Goal: Information Seeking & Learning: Understand process/instructions

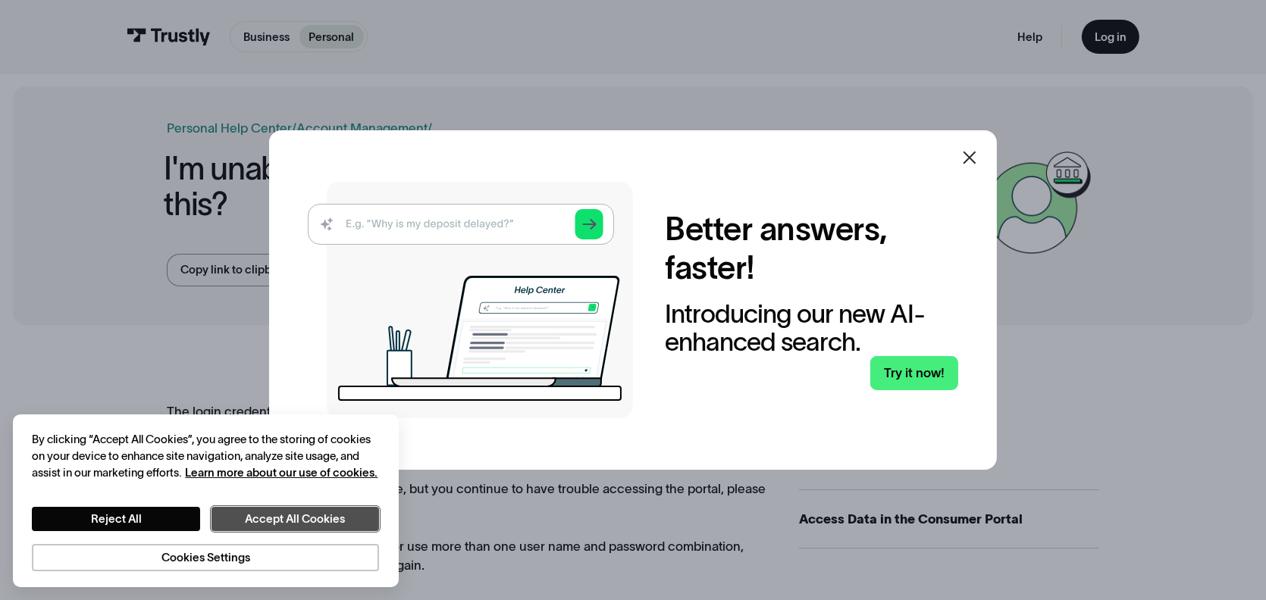
click at [246, 521] on button "Accept All Cookies" at bounding box center [295, 519] width 168 height 24
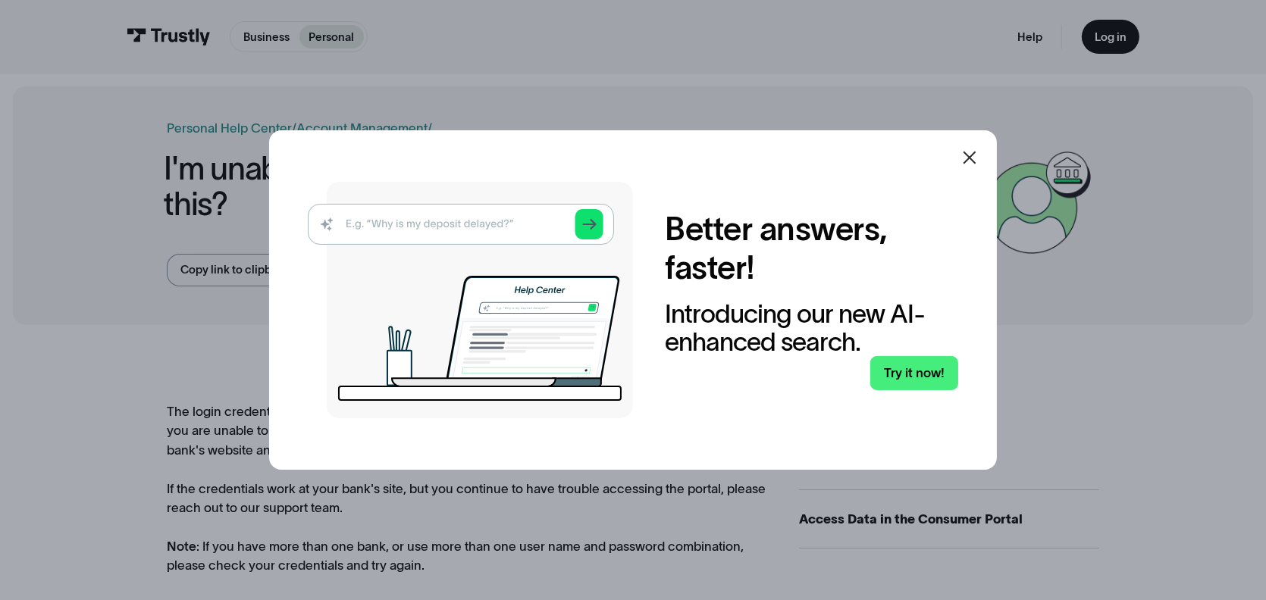
click at [978, 158] on icon at bounding box center [969, 158] width 18 height 18
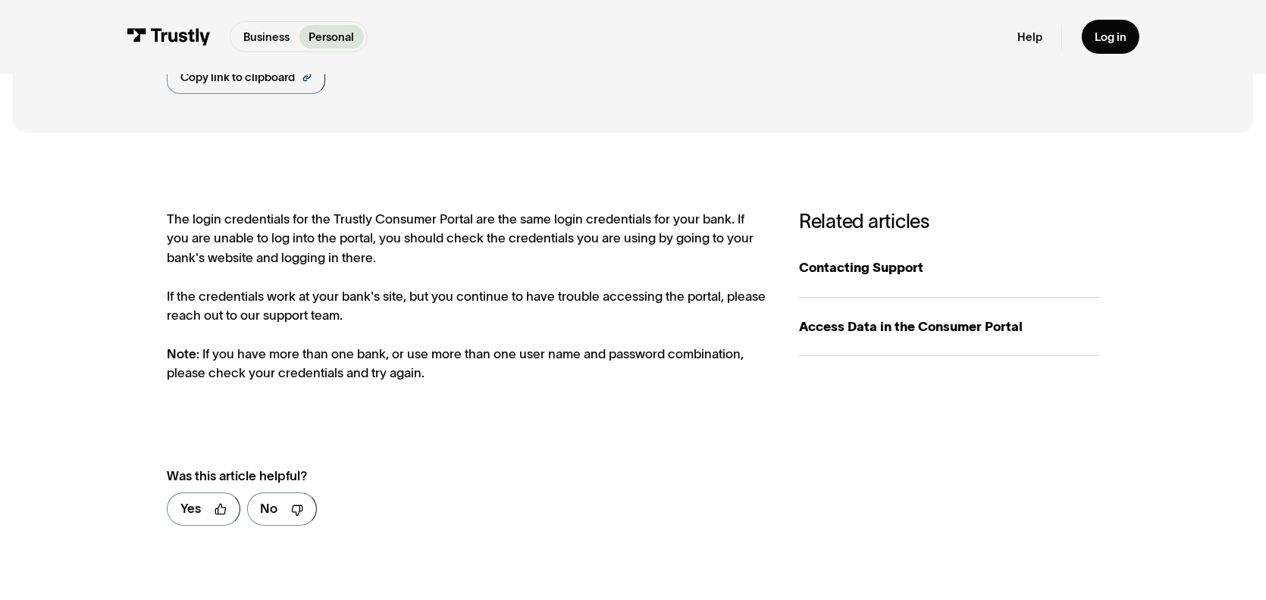
scroll to position [227, 0]
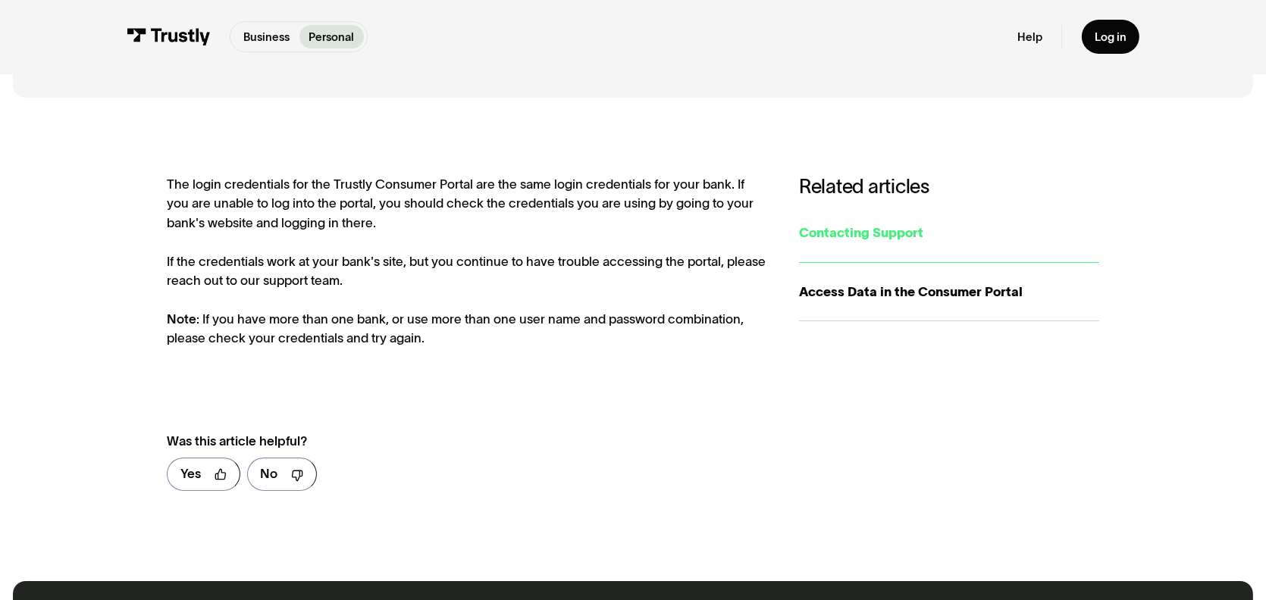
click at [818, 233] on div "Contacting Support" at bounding box center [949, 233] width 300 height 19
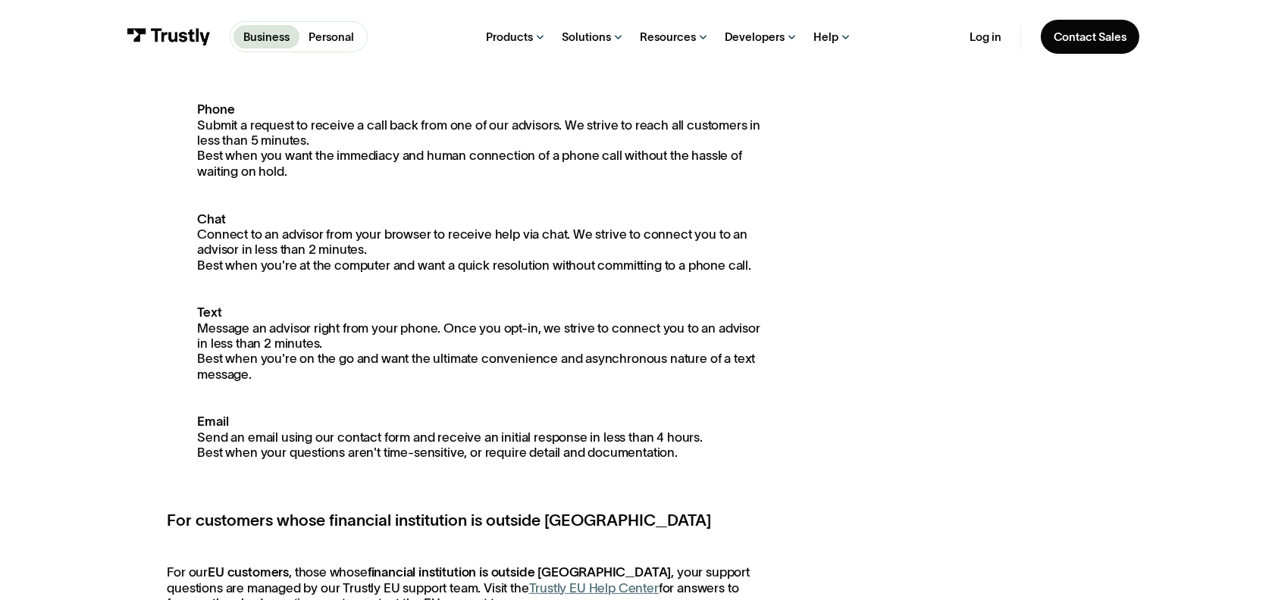
scroll to position [303, 0]
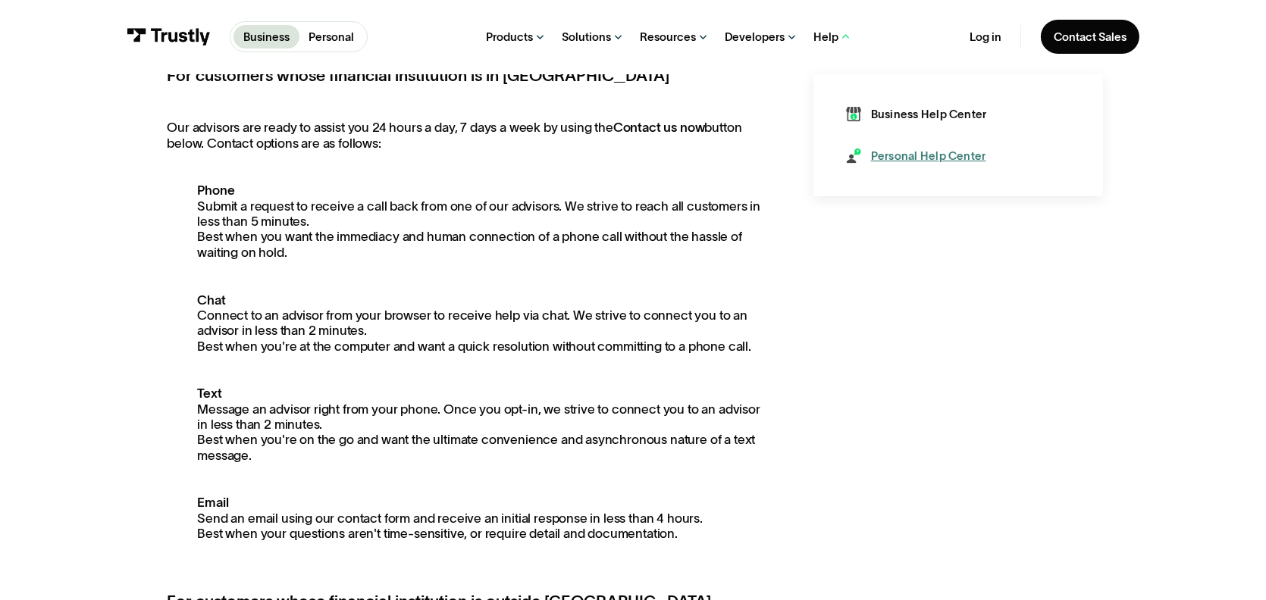
click at [884, 152] on div "Personal Help Center" at bounding box center [928, 156] width 115 height 16
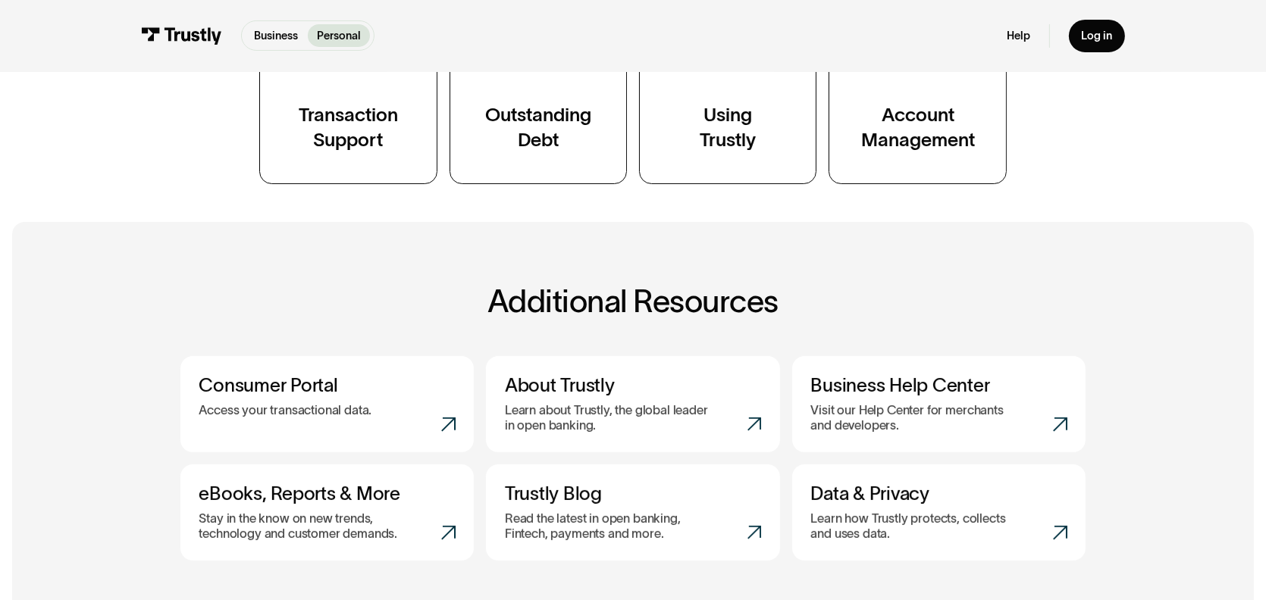
scroll to position [531, 0]
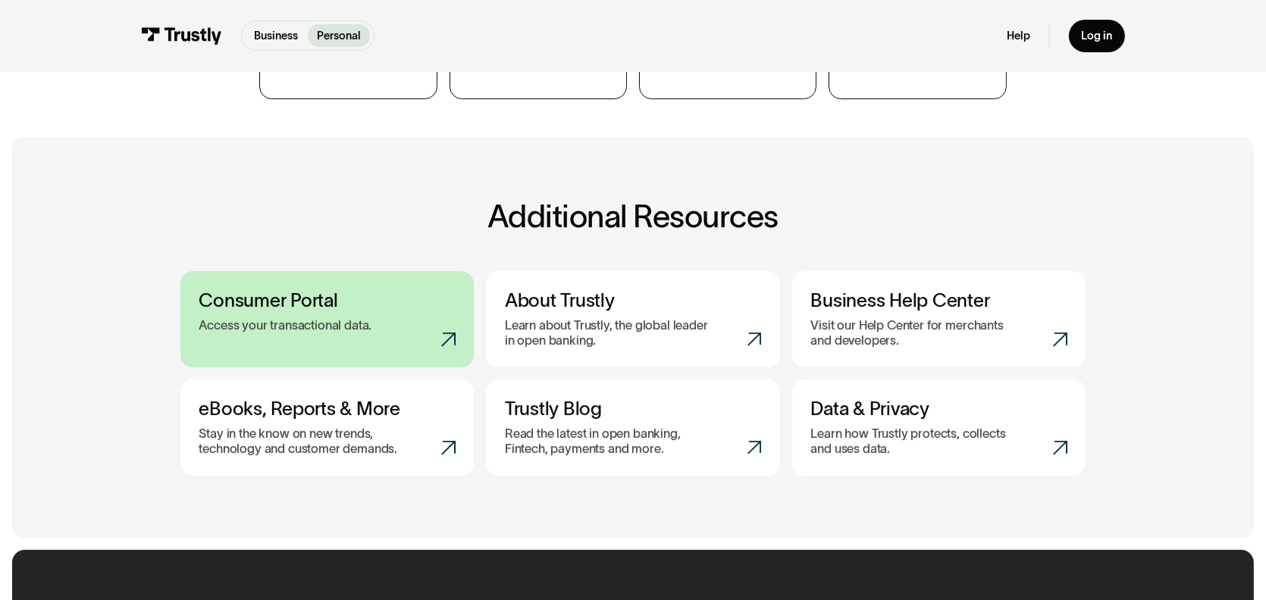
click at [297, 302] on h3 "Consumer Portal" at bounding box center [327, 301] width 256 height 23
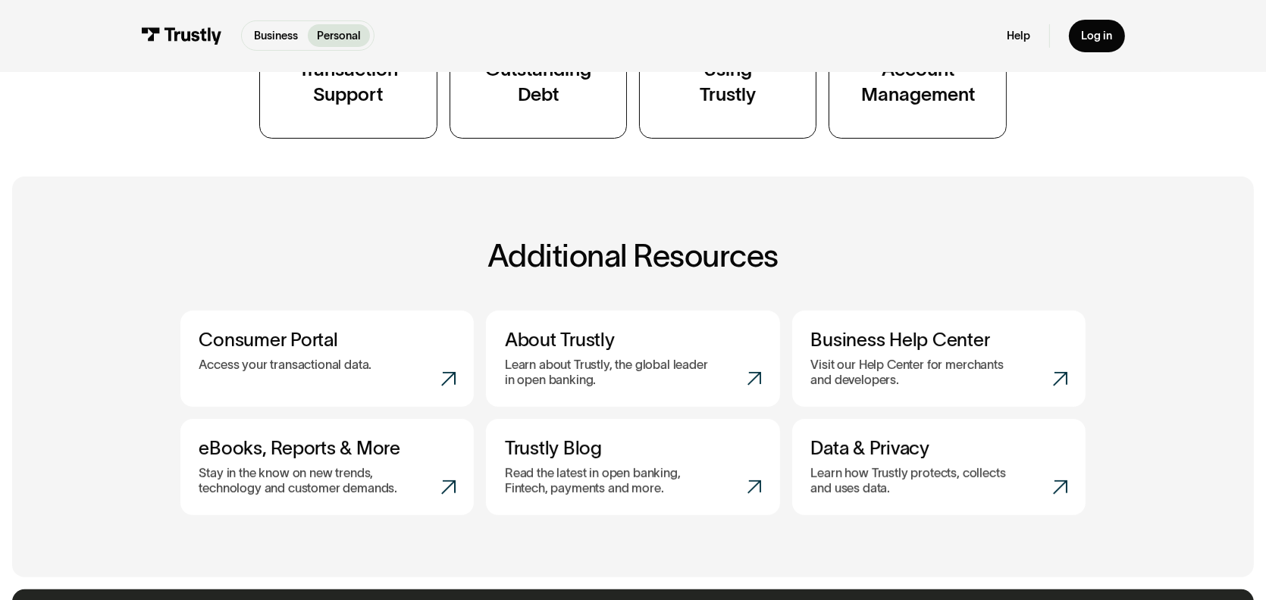
scroll to position [303, 0]
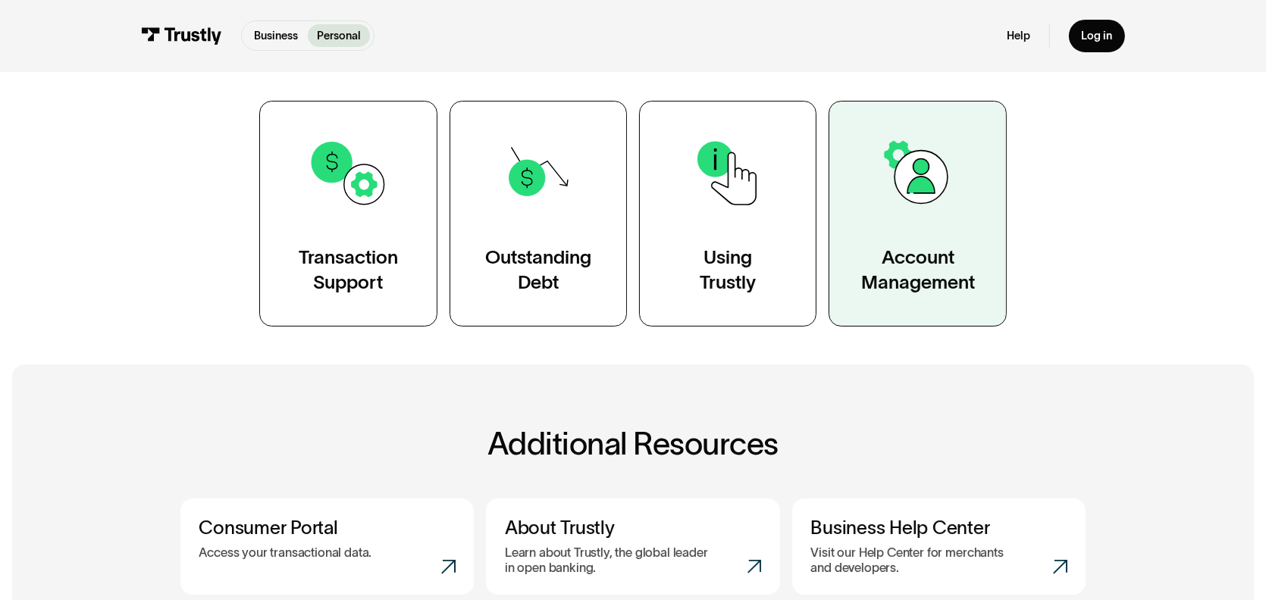
click at [895, 217] on link "Account Management" at bounding box center [916, 214] width 177 height 227
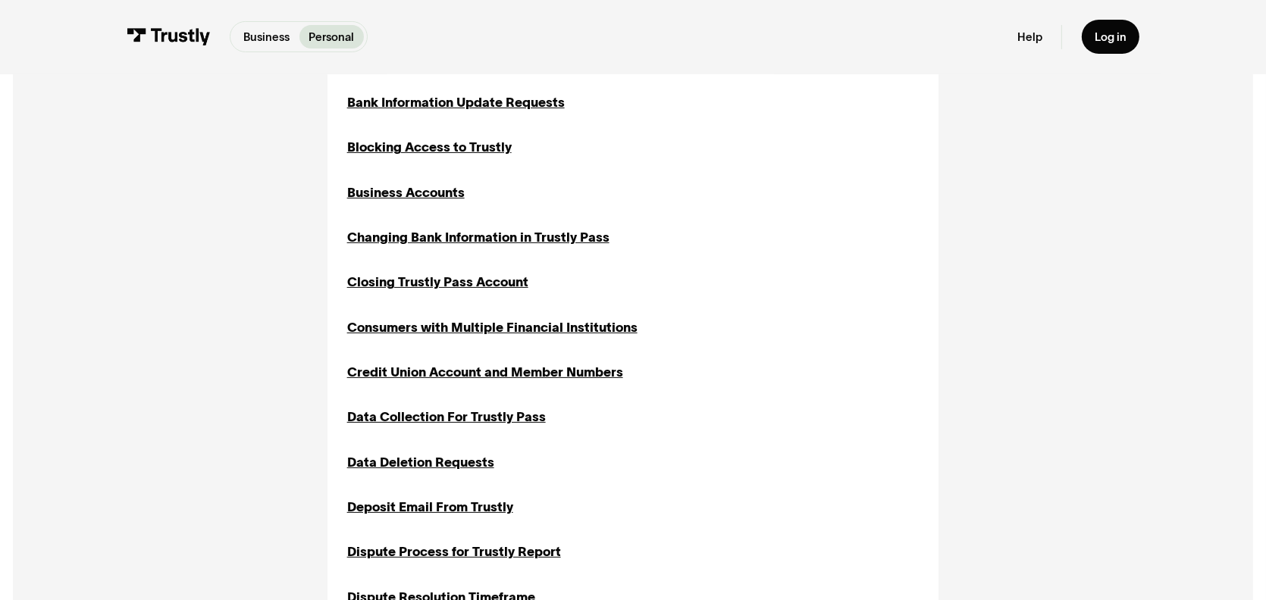
scroll to position [379, 0]
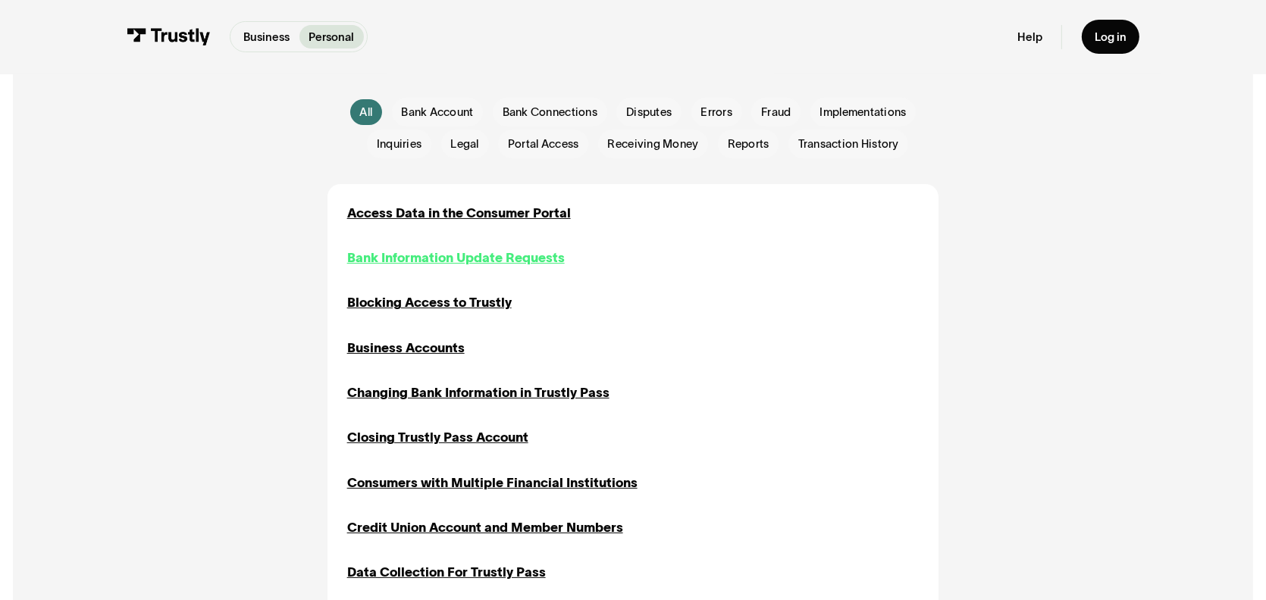
click at [457, 260] on div "Bank Information Update Requests" at bounding box center [456, 258] width 218 height 19
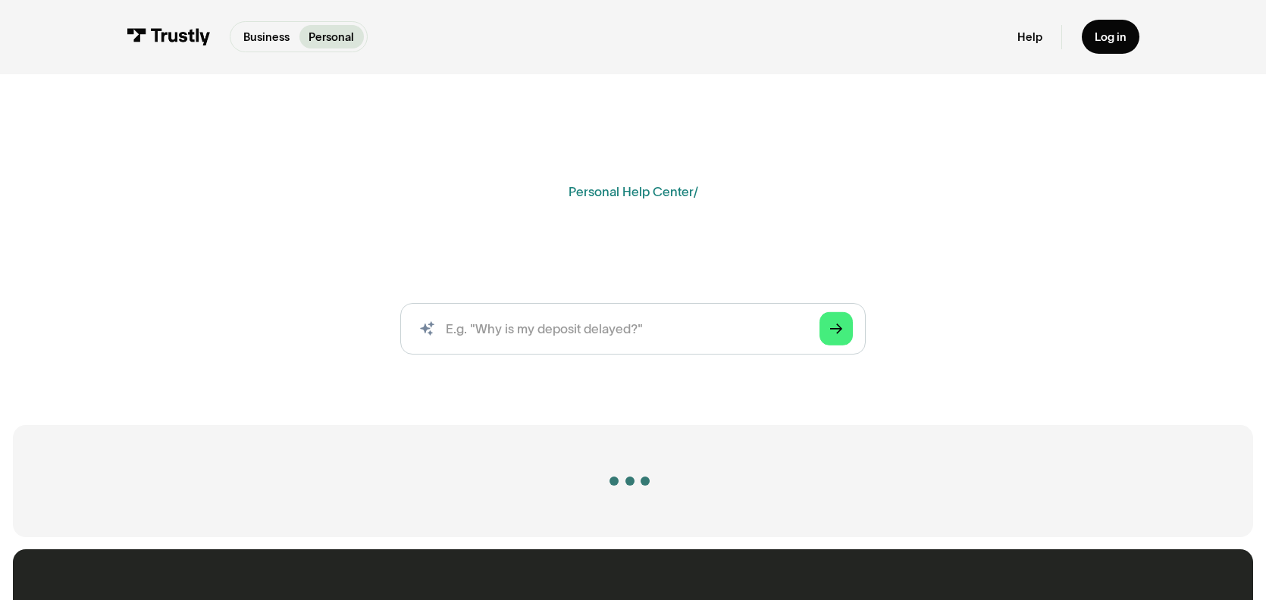
scroll to position [379, 0]
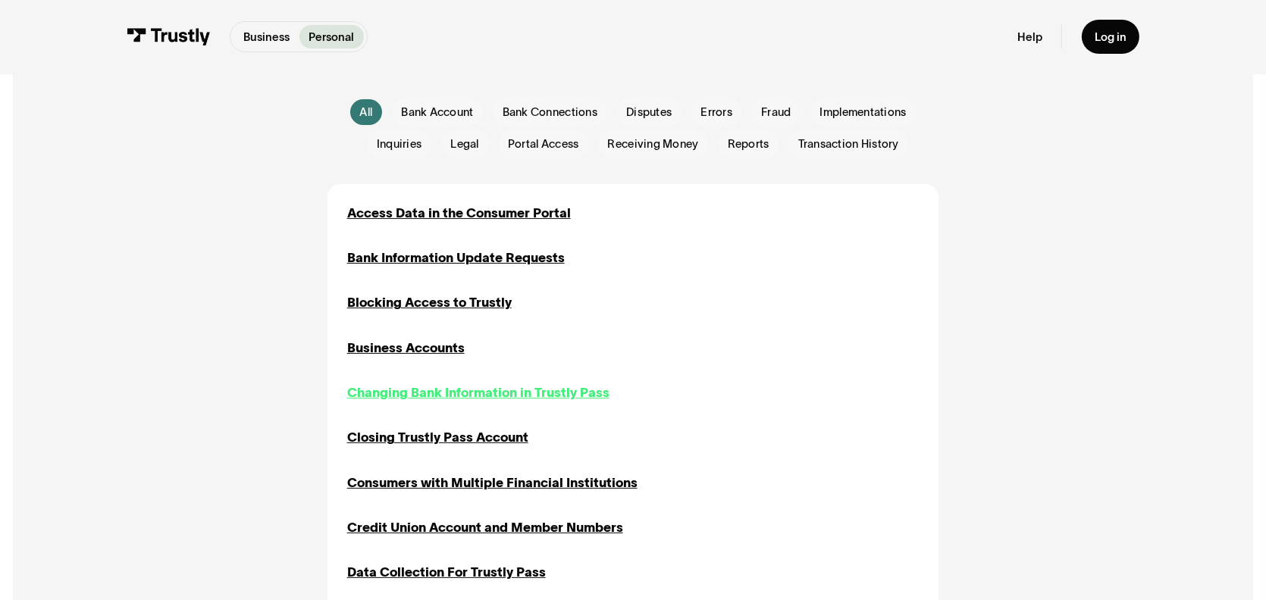
click at [387, 393] on div "Changing Bank Information in Trustly Pass" at bounding box center [478, 392] width 262 height 19
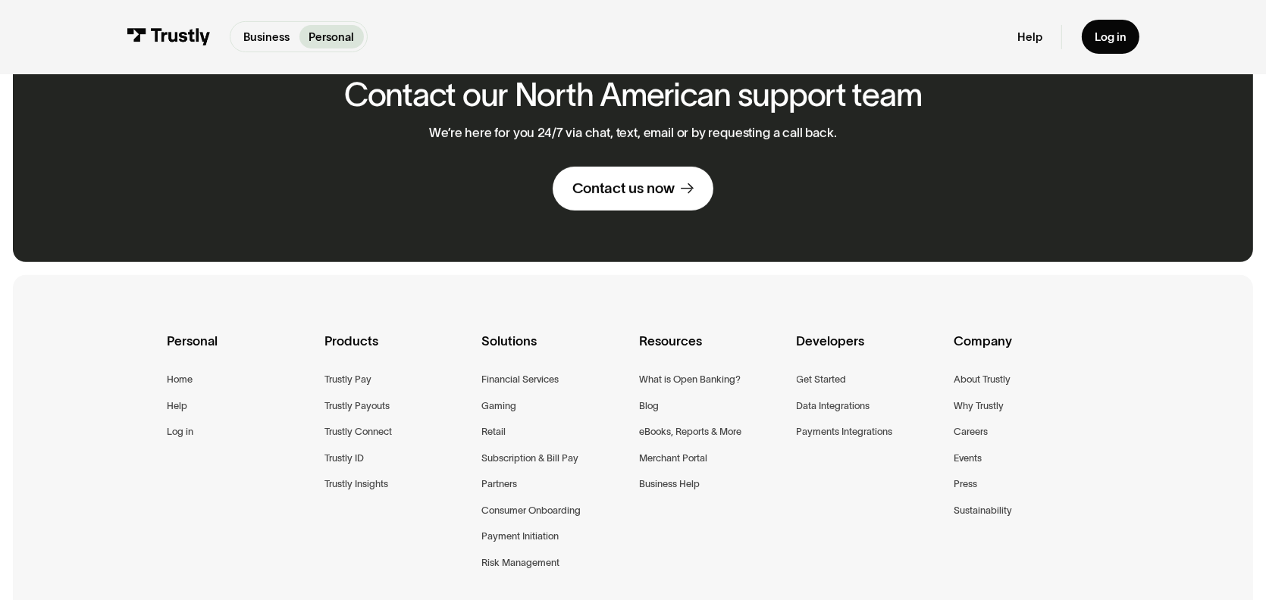
scroll to position [772, 0]
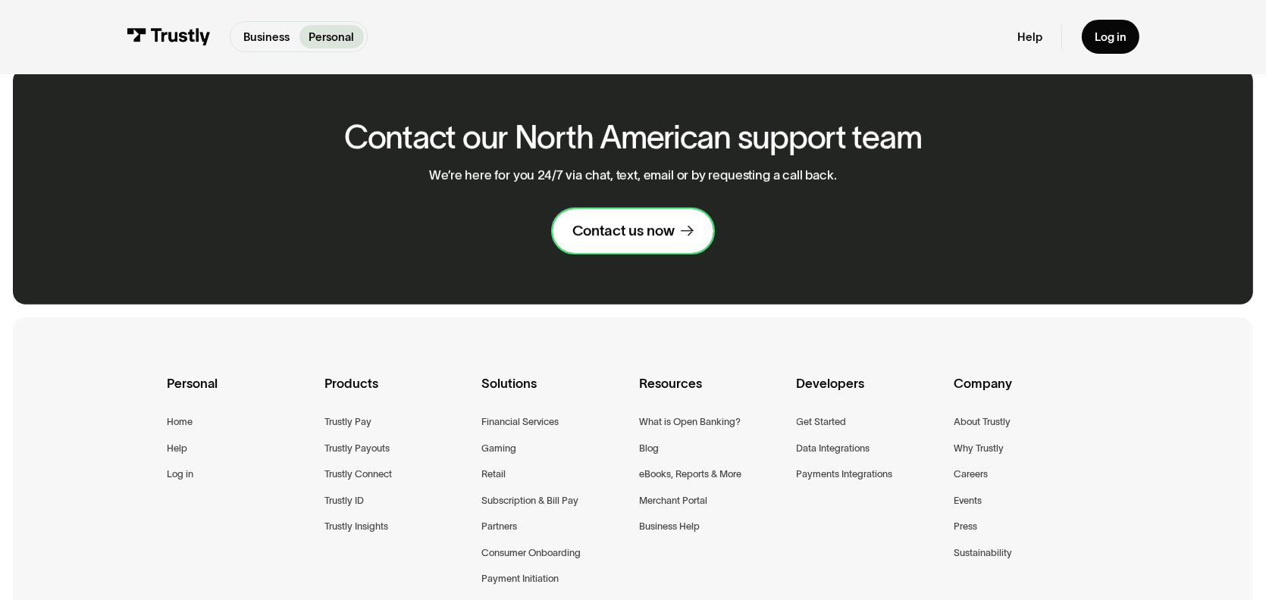
click at [644, 239] on div "Contact us now" at bounding box center [623, 231] width 102 height 19
